Goal: Navigation & Orientation: Find specific page/section

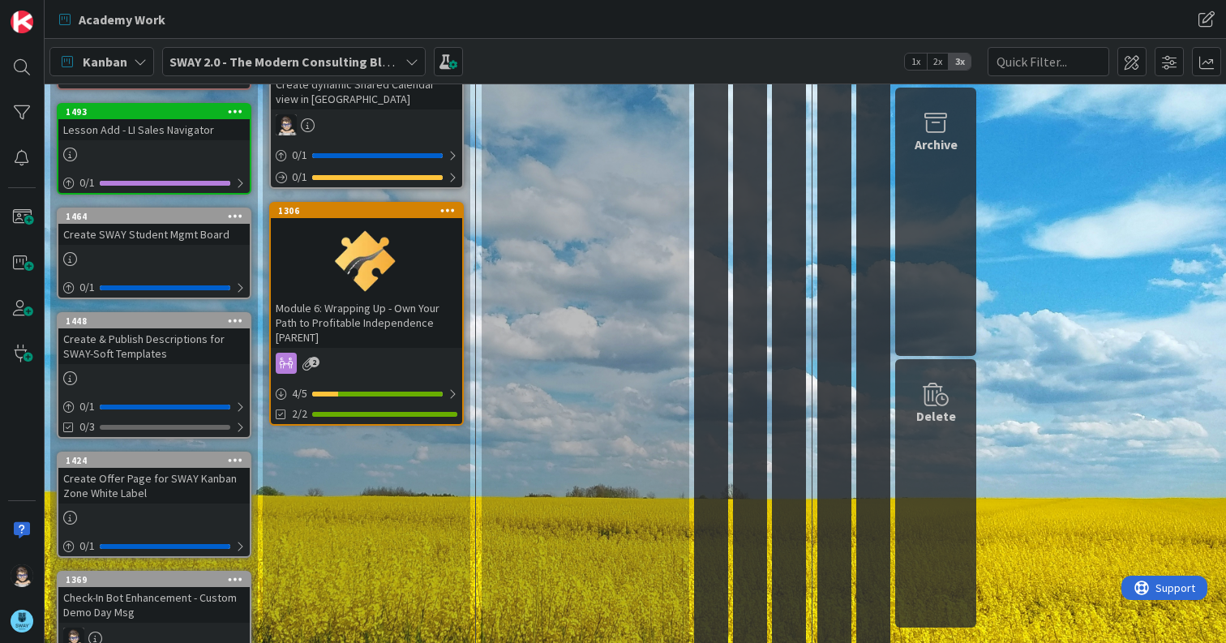
scroll to position [648, 0]
click at [319, 636] on div "To Do Add Card... 1360 Create eMail Campaign for New Program (Cycle 1) 4 1 0 / …" at bounding box center [367, 97] width 208 height 1267
click at [366, 308] on div "Module 6: Wrapping Up - Own Your Path to Profitable Independence [PARENT]" at bounding box center [366, 322] width 191 height 50
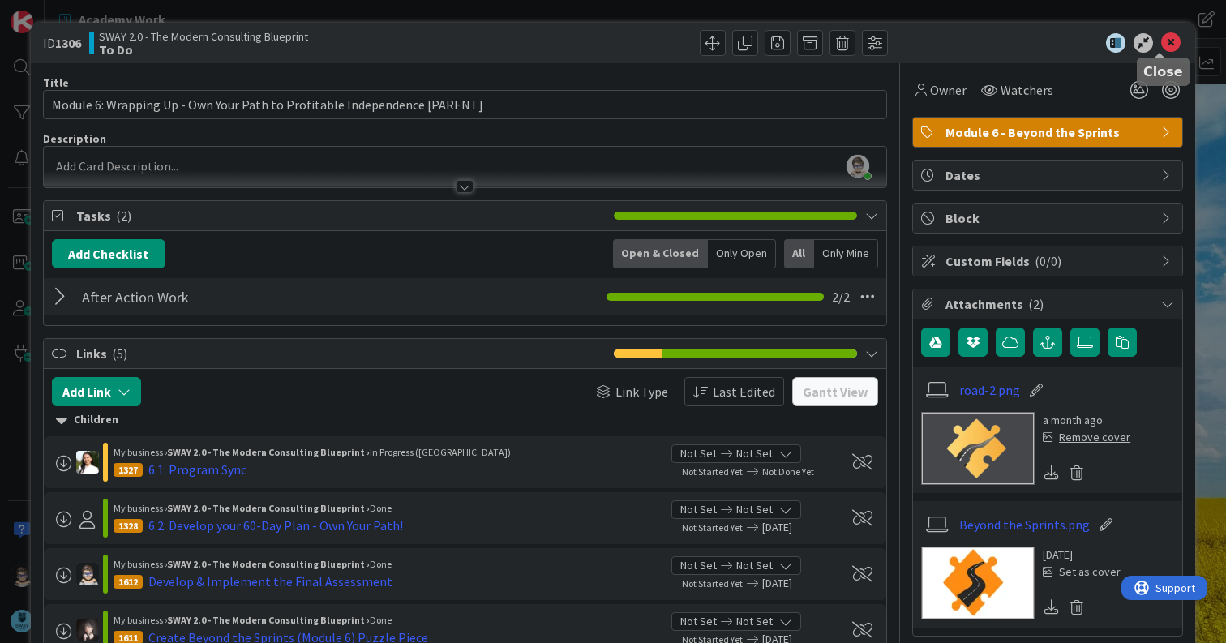
click at [1161, 45] on icon at bounding box center [1170, 42] width 19 height 19
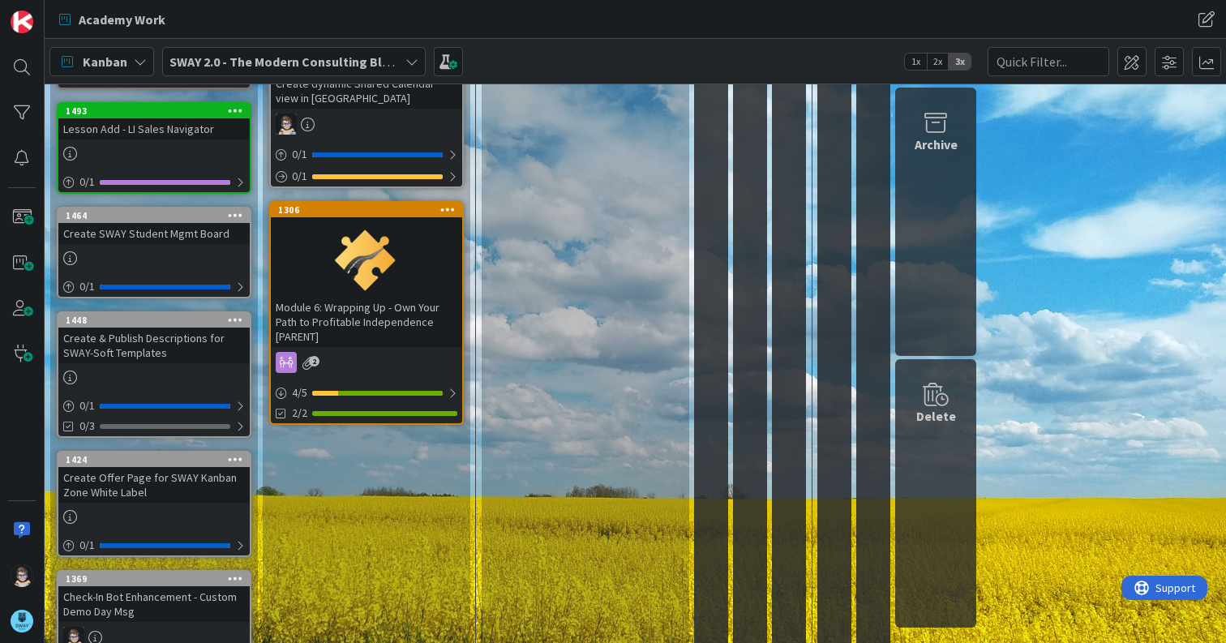
click at [392, 606] on div "To Do Add Card... 1360 Create eMail Campaign for New Program (Cycle 1) 4 1 0 / …" at bounding box center [367, 97] width 208 height 1267
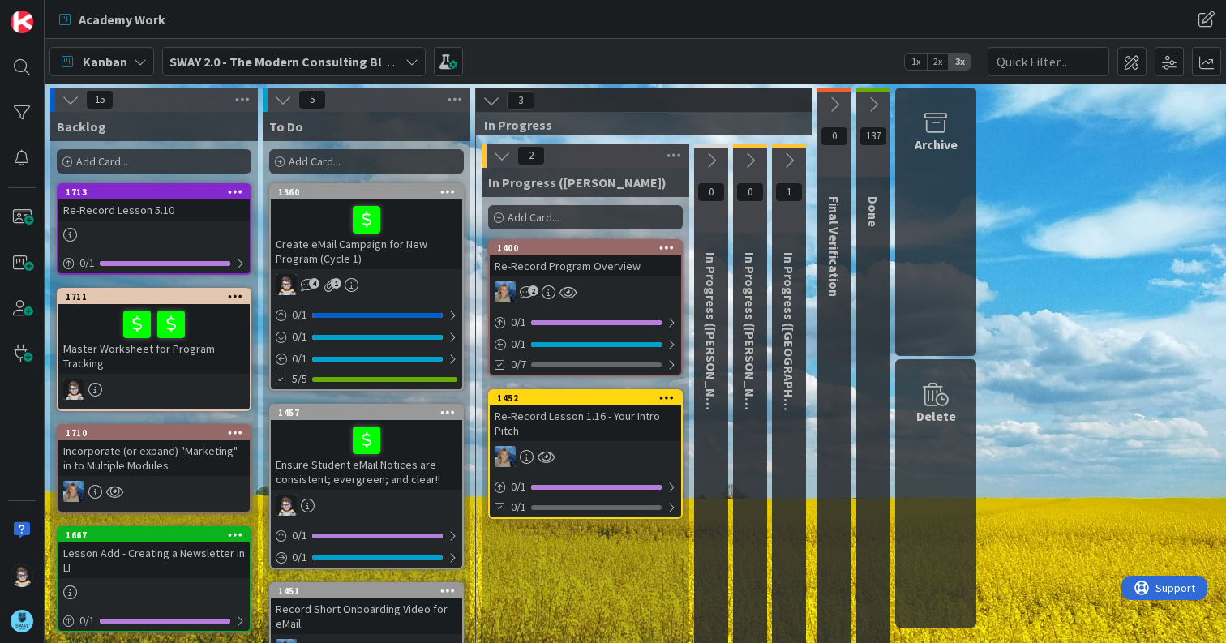
click at [411, 65] on icon at bounding box center [411, 61] width 13 height 13
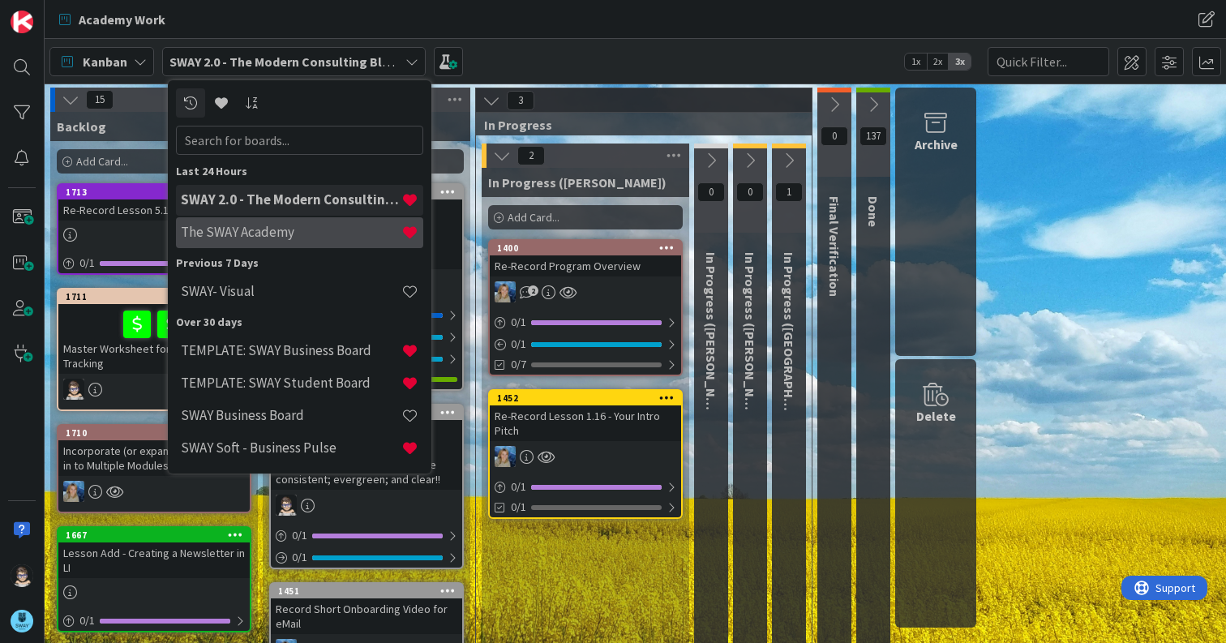
click at [299, 226] on h4 "The SWAY Academy" at bounding box center [291, 232] width 220 height 16
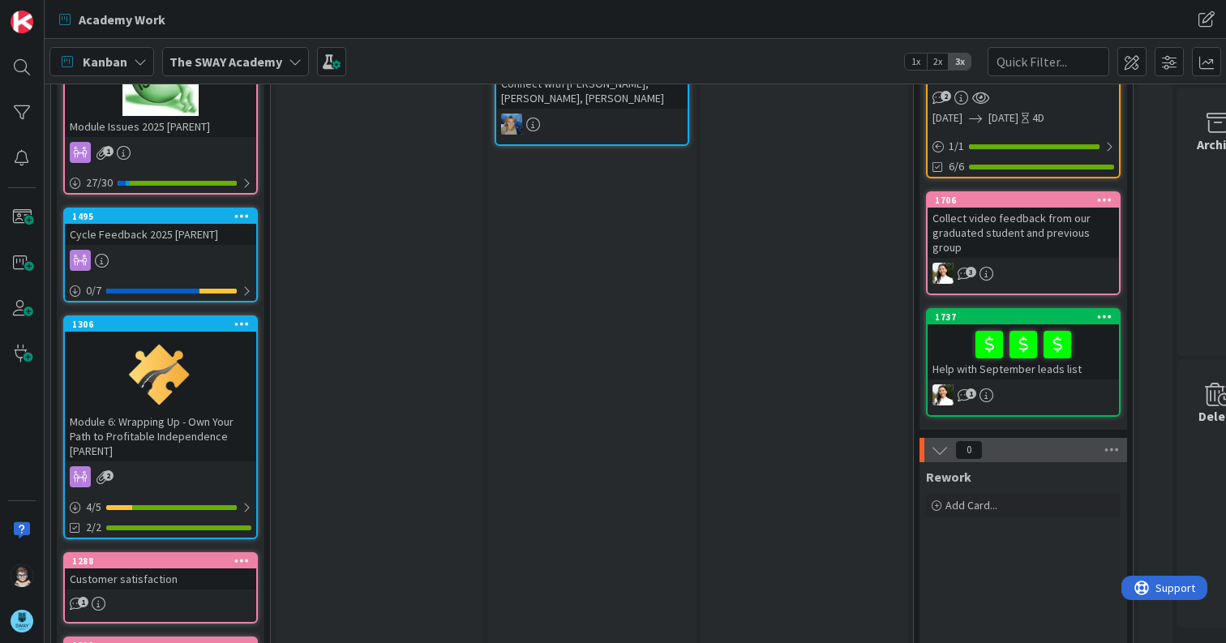
scroll to position [566, 0]
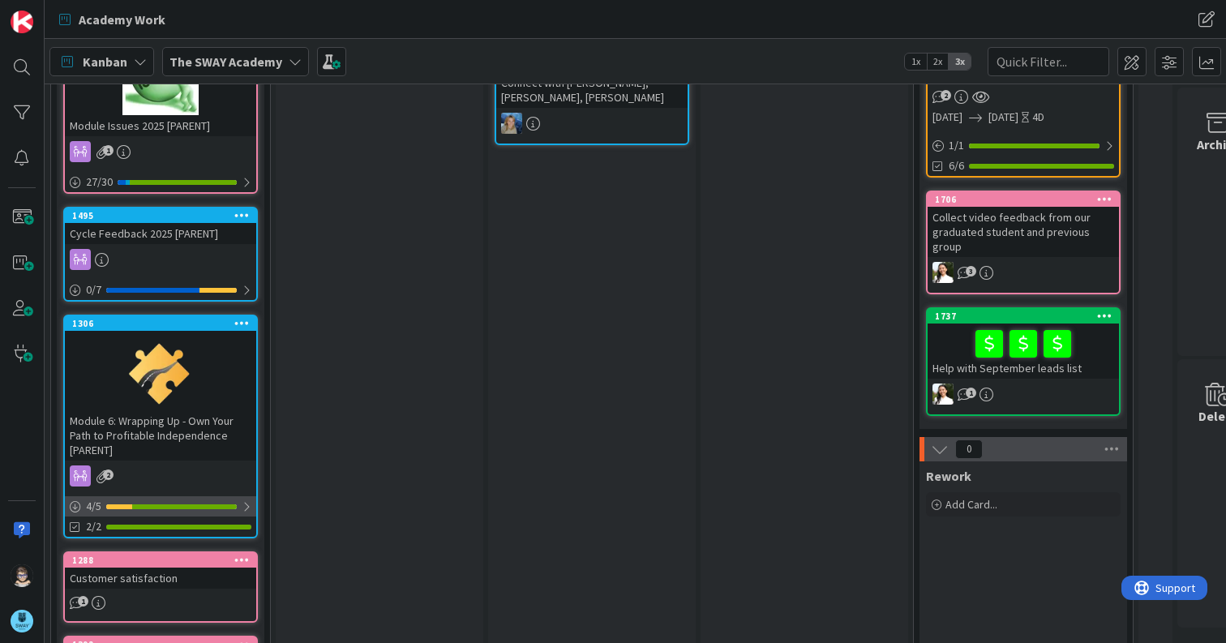
click at [245, 511] on div at bounding box center [247, 506] width 10 height 13
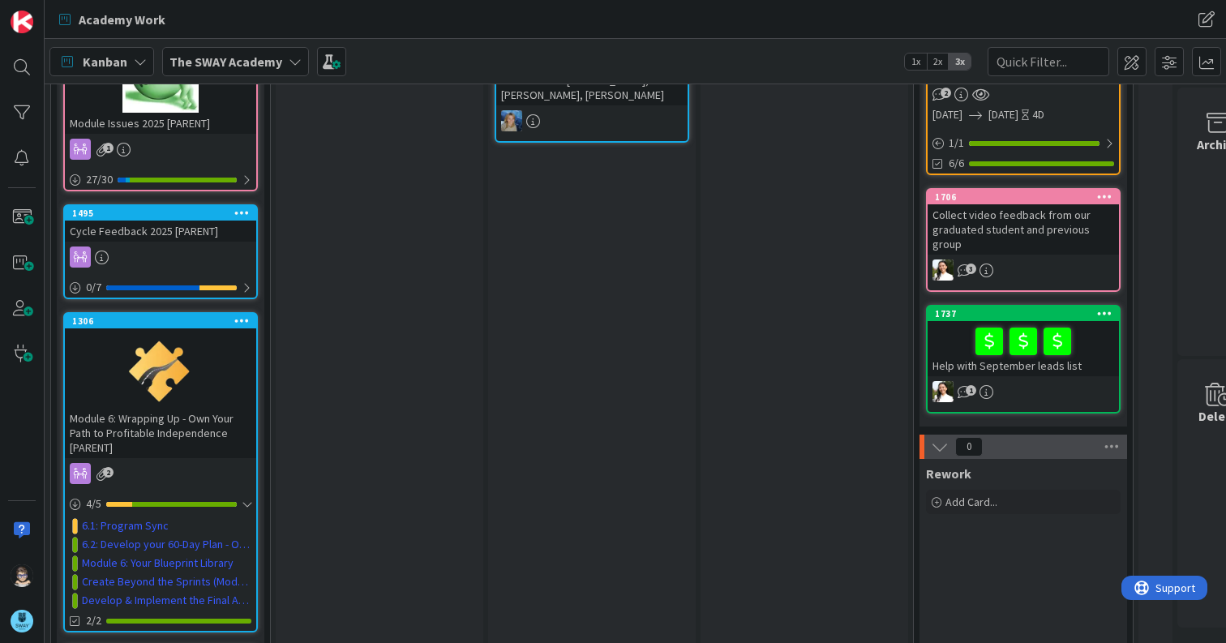
scroll to position [567, 0]
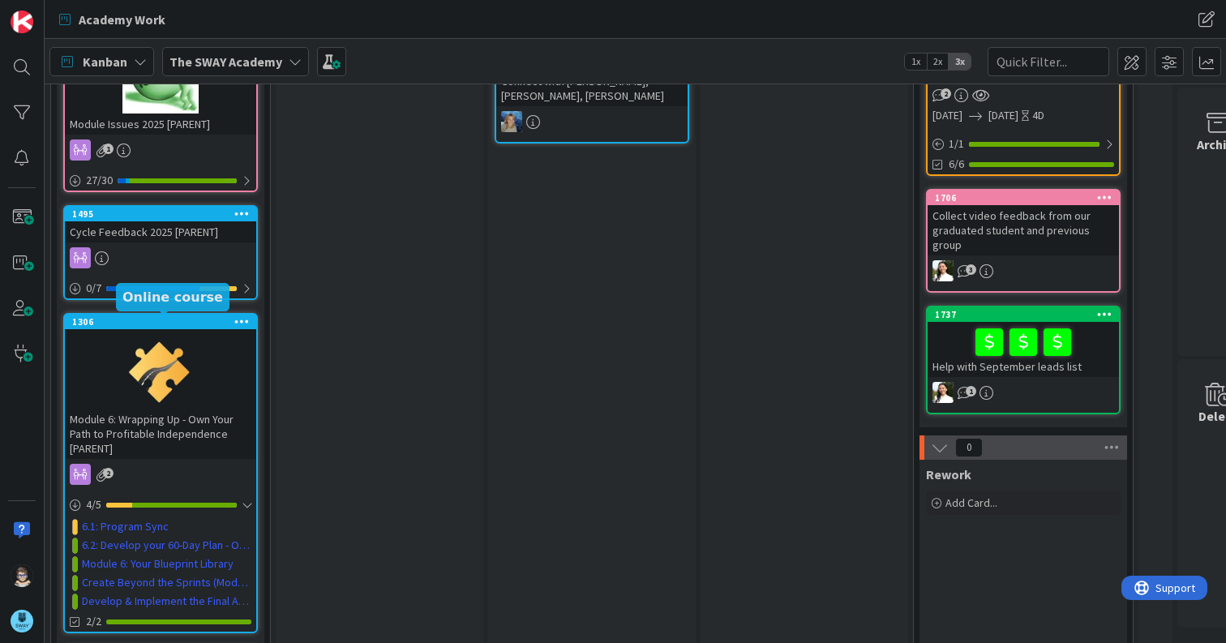
click at [134, 320] on div "1306" at bounding box center [164, 321] width 184 height 11
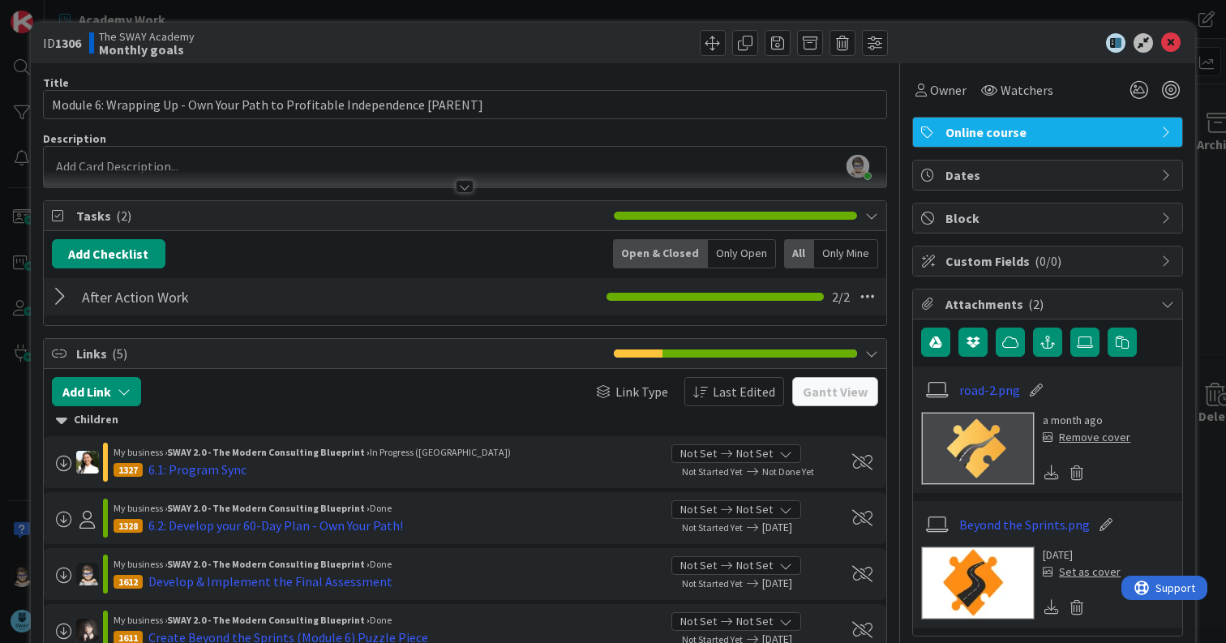
click at [574, 33] on div at bounding box center [678, 43] width 418 height 26
click at [1166, 43] on icon at bounding box center [1170, 42] width 19 height 19
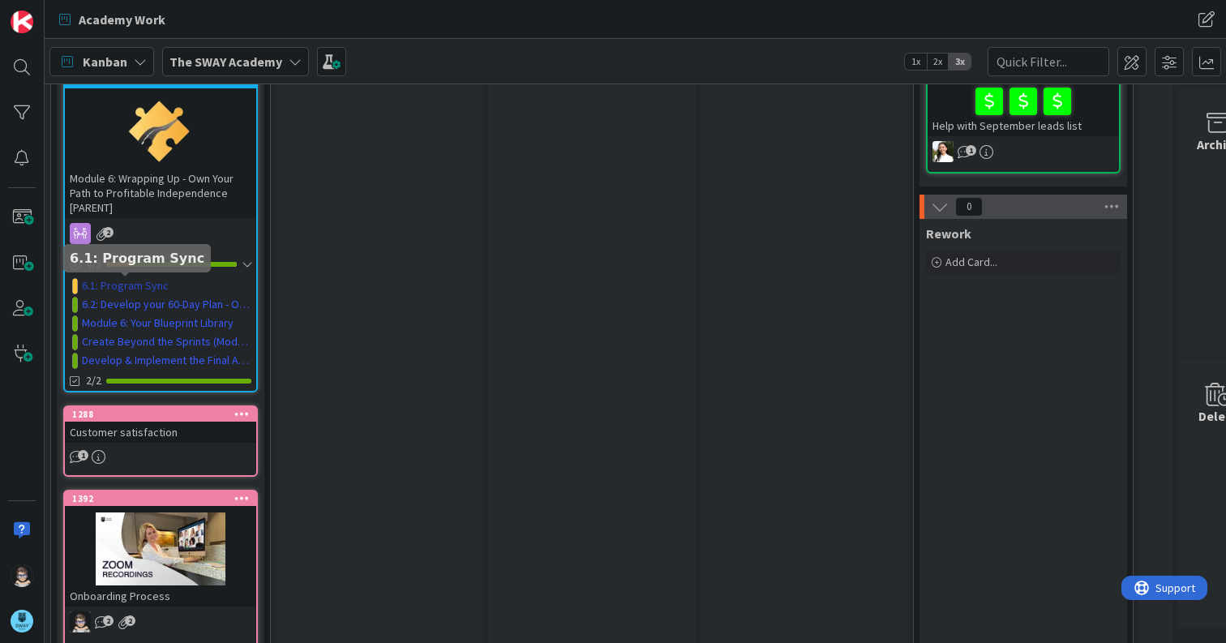
scroll to position [810, 0]
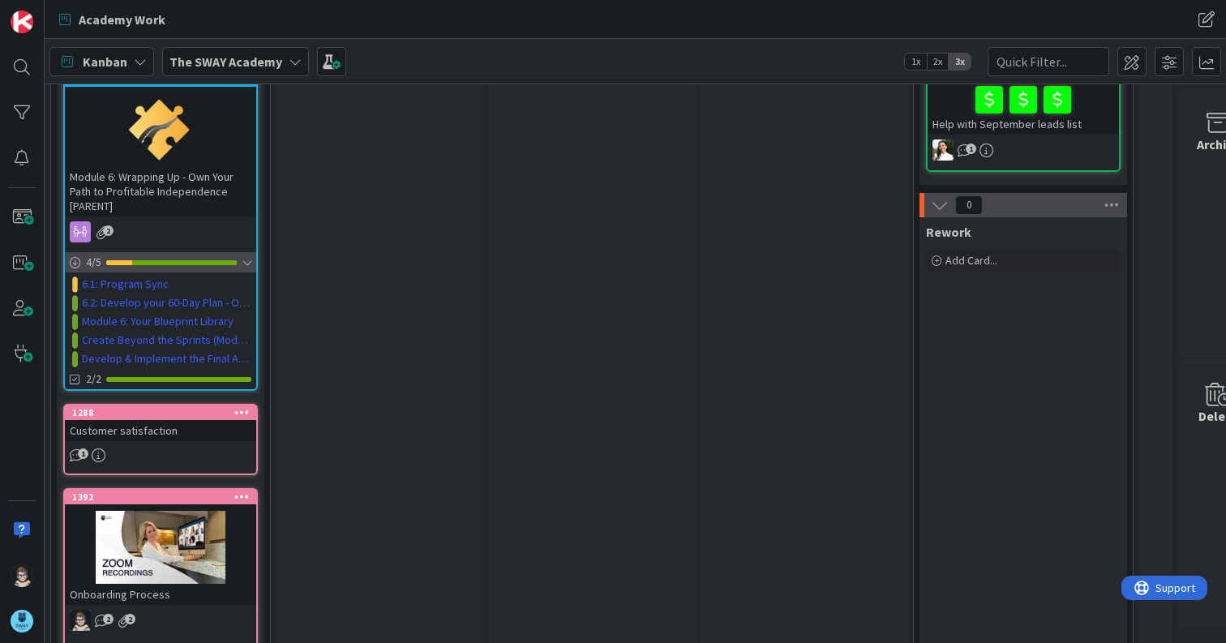
click at [248, 263] on div at bounding box center [247, 262] width 10 height 13
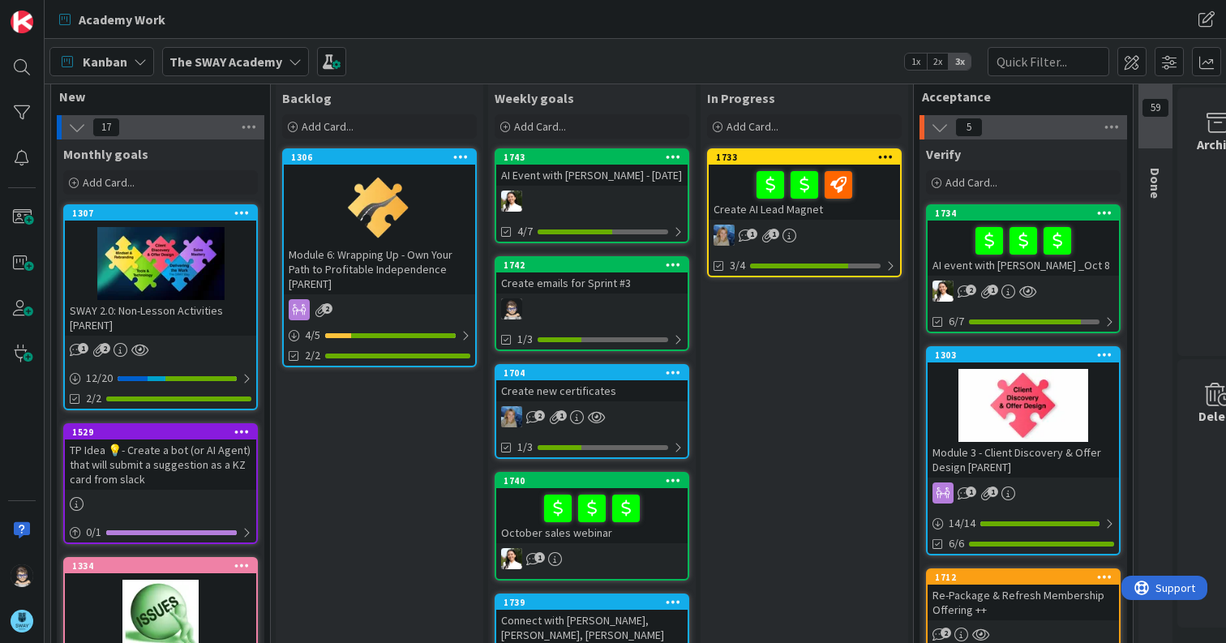
scroll to position [0, 0]
